Goal: Task Accomplishment & Management: Use online tool/utility

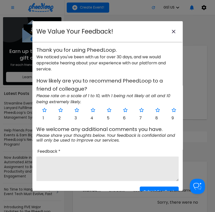
click at [172, 31] on icon "close-modal" at bounding box center [174, 32] width 4 height 4
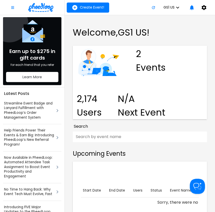
scroll to position [135, 0]
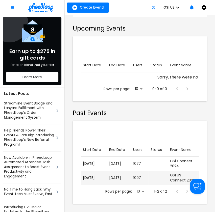
click at [124, 175] on p "[DATE]" at bounding box center [119, 177] width 20 height 5
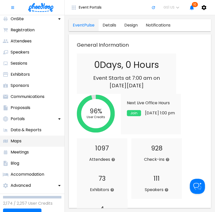
scroll to position [45, 0]
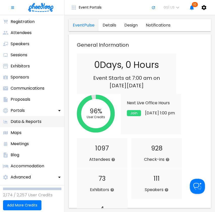
click at [21, 121] on p "Data & Reports" at bounding box center [26, 122] width 31 height 6
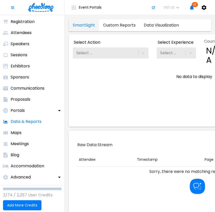
click at [124, 26] on link "Custom Reports" at bounding box center [119, 25] width 41 height 12
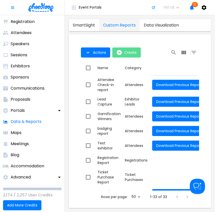
click at [124, 51] on button "Create" at bounding box center [126, 52] width 29 height 10
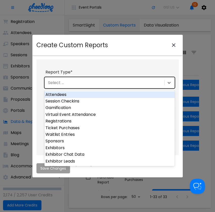
click at [80, 85] on div "Select ..." at bounding box center [103, 82] width 119 height 9
click at [65, 93] on div "Attendees" at bounding box center [109, 94] width 130 height 7
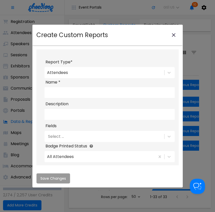
click at [79, 93] on input "Name *" at bounding box center [109, 92] width 130 height 11
click at [56, 93] on input "Name *" at bounding box center [109, 92] width 130 height 11
type input "badges"
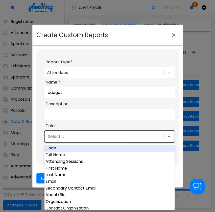
click at [61, 136] on div "Select ..." at bounding box center [55, 136] width 17 height 5
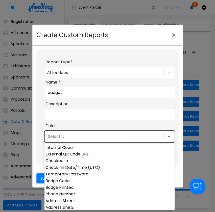
scroll to position [109, 0]
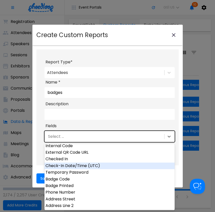
click at [73, 167] on div "Check-In Date/Time (UTC)" at bounding box center [109, 166] width 130 height 7
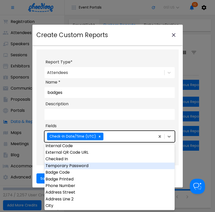
scroll to position [0, 0]
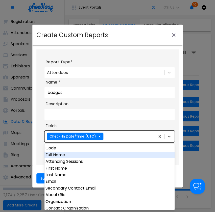
click at [64, 155] on div "Full Name" at bounding box center [109, 155] width 130 height 7
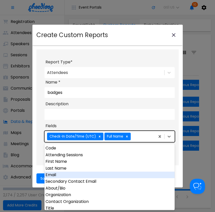
click at [60, 174] on div "Email" at bounding box center [109, 175] width 130 height 7
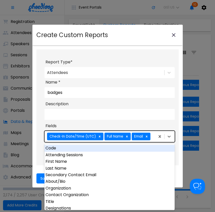
click at [39, 146] on div "Report Type * Attendees Name * badges Description Fields option Email, selected…" at bounding box center [107, 111] width 138 height 105
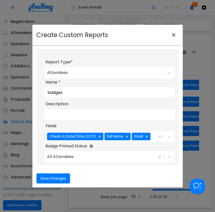
click at [76, 157] on div "All Attendees" at bounding box center [99, 156] width 110 height 9
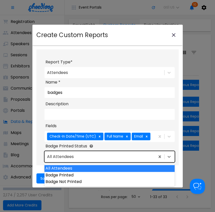
click at [41, 153] on div "Report Type * Attendees Name * badges Description Fields Check-In Date/Time (UT…" at bounding box center [107, 111] width 138 height 105
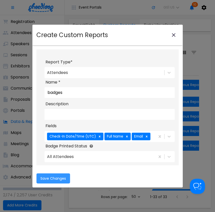
click at [47, 177] on span "Save Changes" at bounding box center [52, 178] width 25 height 4
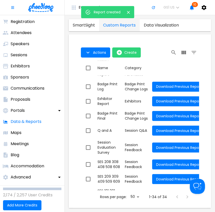
scroll to position [428, 0]
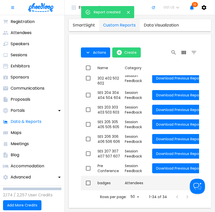
click at [87, 178] on input "checkbox" at bounding box center [88, 183] width 11 height 11
checkbox input "true"
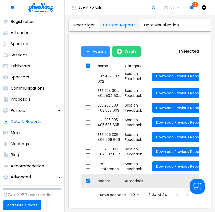
click at [99, 51] on span "Actions" at bounding box center [99, 51] width 13 height 4
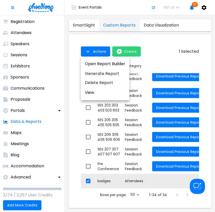
click at [97, 73] on li "Generate Report" at bounding box center [105, 73] width 48 height 9
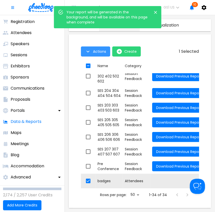
click at [98, 55] on button "Actions" at bounding box center [95, 51] width 29 height 10
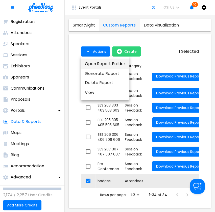
click at [99, 63] on button "Open Report Builder" at bounding box center [105, 64] width 48 height 11
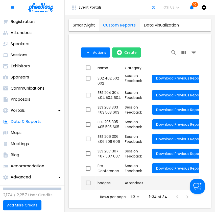
scroll to position [428, 68]
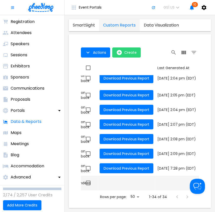
click at [155, 176] on td "Last Generated At" at bounding box center [176, 183] width 43 height 15
checkbox input "true"
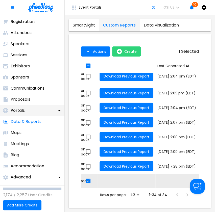
click at [29, 111] on div "Portals" at bounding box center [32, 110] width 64 height 11
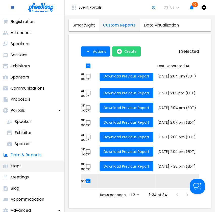
click at [21, 162] on li "Maps" at bounding box center [32, 165] width 64 height 11
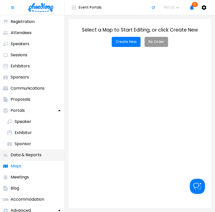
click at [21, 159] on li "Data & Reports" at bounding box center [32, 154] width 64 height 11
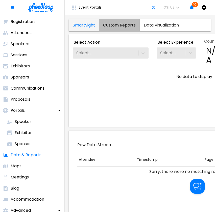
click at [109, 29] on link "Custom Reports" at bounding box center [119, 25] width 41 height 12
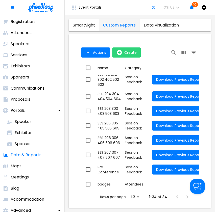
scroll to position [428, 0]
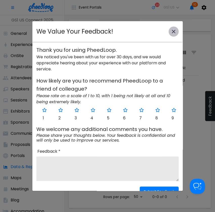
click at [170, 31] on icon "close-modal" at bounding box center [173, 32] width 6 height 6
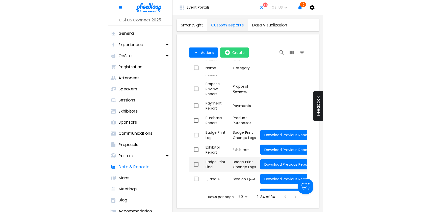
scroll to position [261, 0]
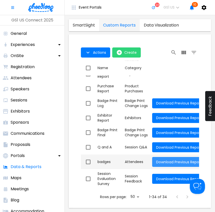
click at [172, 164] on span "Download Previous Report" at bounding box center [179, 161] width 46 height 5
checkbox input "true"
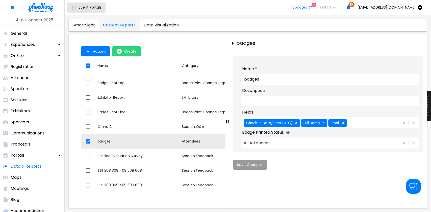
scroll to position [250, 0]
